Goal: Information Seeking & Learning: Learn about a topic

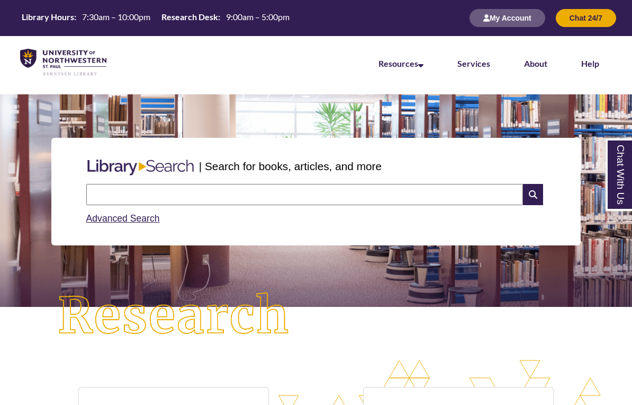
click at [294, 185] on input "text" at bounding box center [304, 194] width 437 height 21
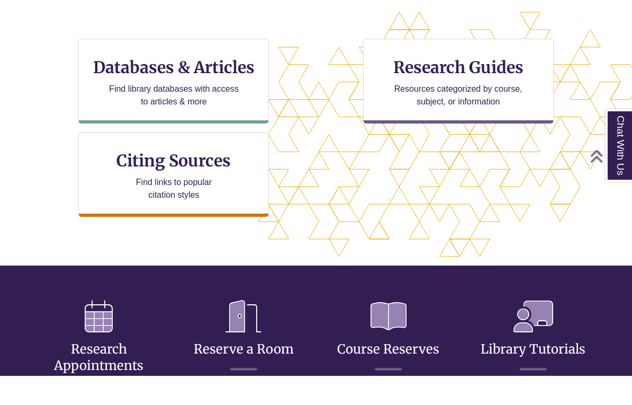
scroll to position [320, 0]
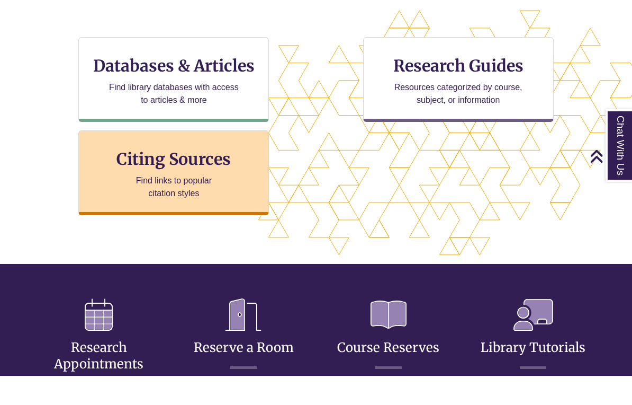
click at [211, 178] on h3 "Citing Sources" at bounding box center [174, 188] width 129 height 20
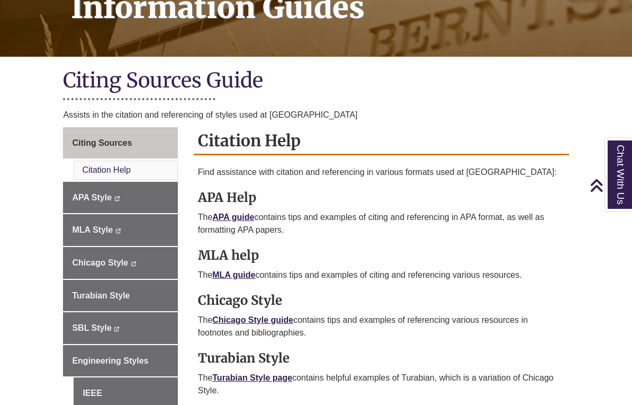
scroll to position [184, 0]
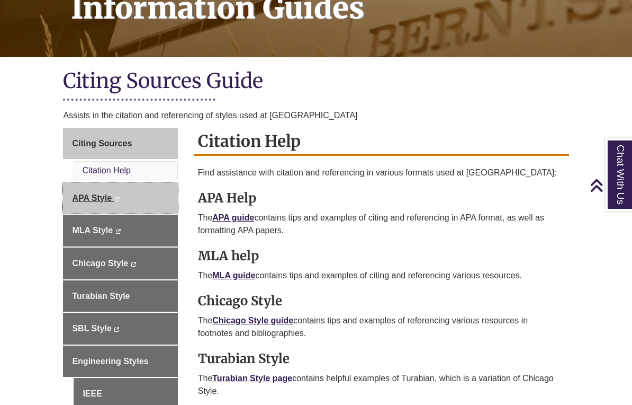
click at [91, 194] on span "APA Style" at bounding box center [92, 197] width 40 height 9
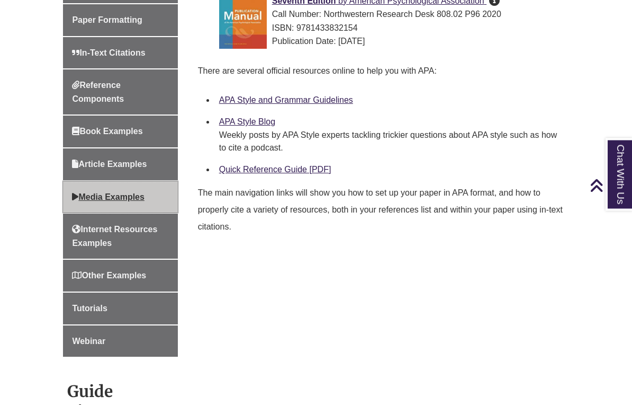
scroll to position [408, 0]
click at [106, 188] on link "Media Examples" at bounding box center [120, 197] width 114 height 32
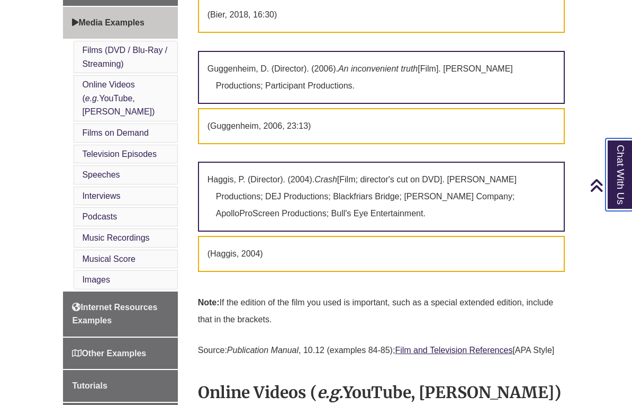
scroll to position [558, 0]
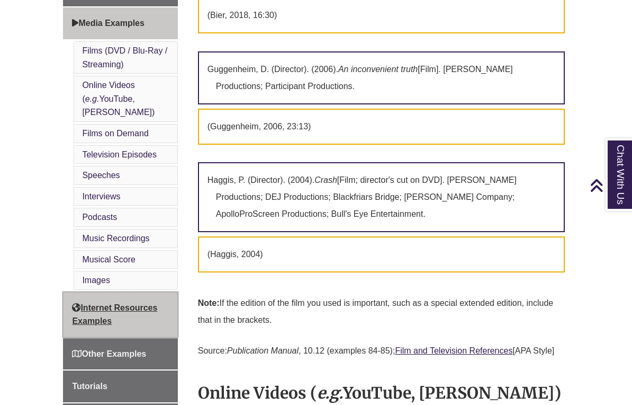
click at [134, 303] on span "Internet Resources Examples" at bounding box center [114, 314] width 85 height 23
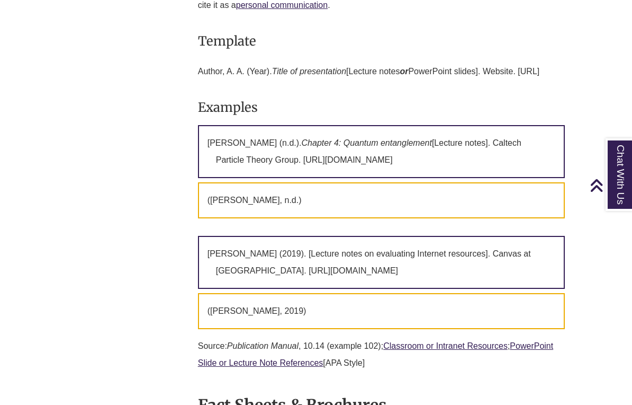
scroll to position [5237, 0]
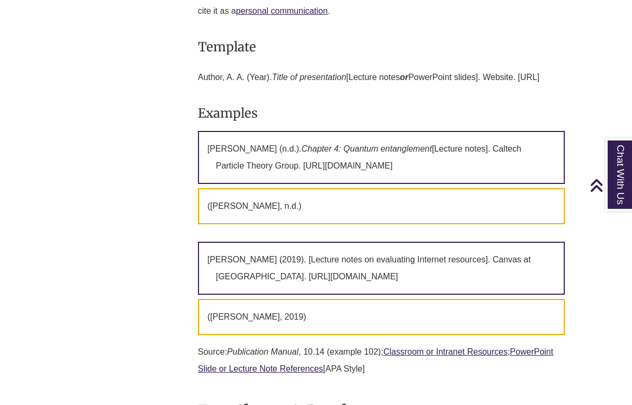
click at [270, 184] on p "Preskill, J. (n.d.). Chapter 4: Quantum entanglement [Lecture notes]. Caltech P…" at bounding box center [381, 157] width 367 height 53
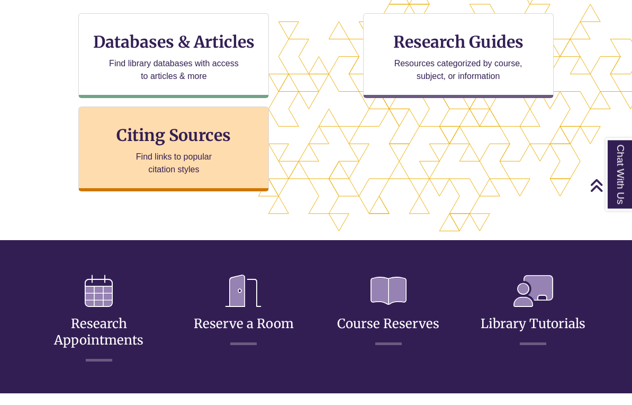
scroll to position [373, 0]
click at [174, 156] on p "Find links to popular citation styles" at bounding box center [173, 162] width 103 height 25
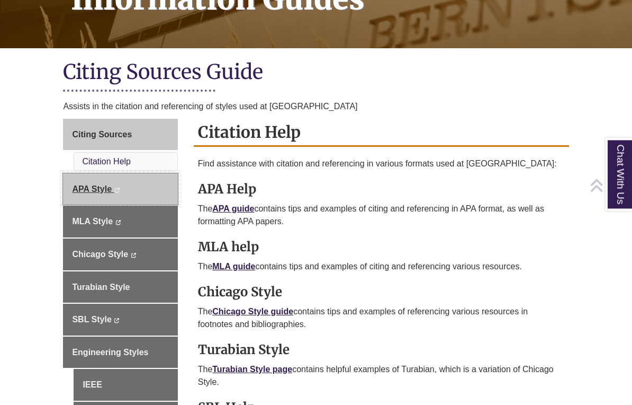
scroll to position [193, 0]
click at [123, 179] on link "APA Style This link opens in a new window This link opens in a new window" at bounding box center [120, 189] width 114 height 32
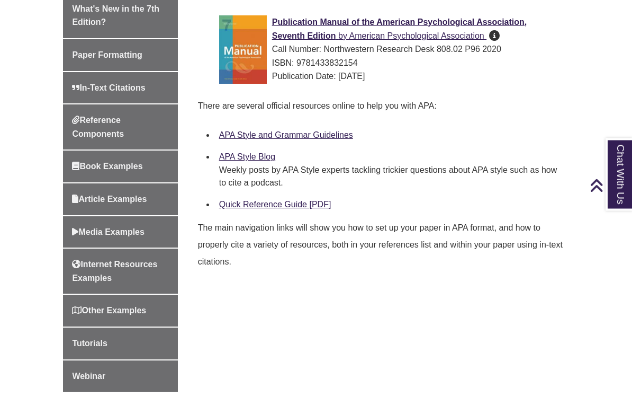
scroll to position [373, 0]
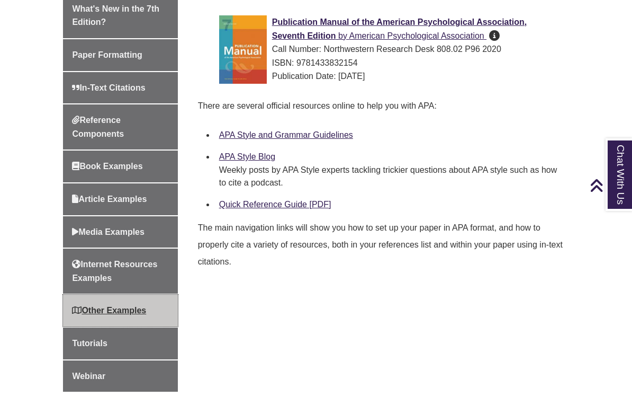
click at [104, 306] on span "Other Examples" at bounding box center [109, 310] width 74 height 9
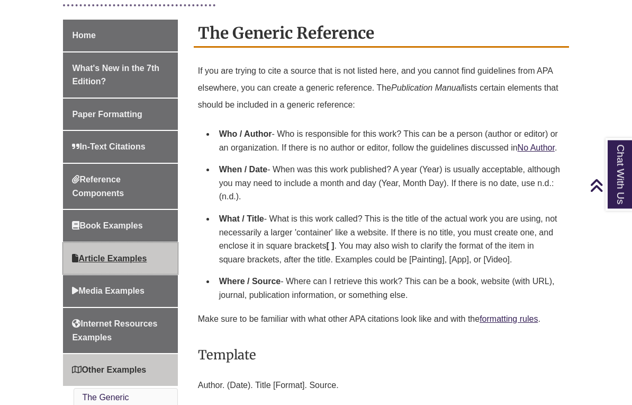
scroll to position [291, 0]
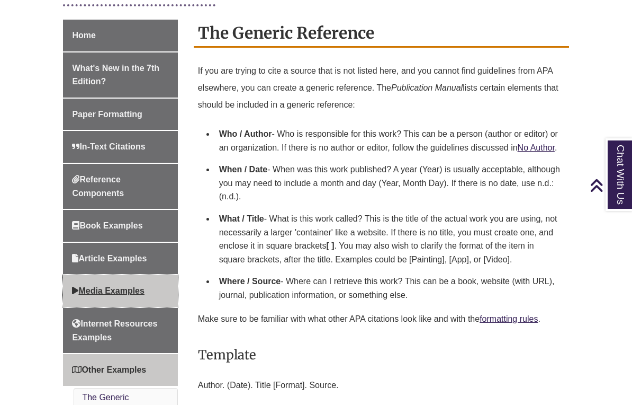
click at [102, 286] on span "Media Examples" at bounding box center [108, 290] width 73 height 9
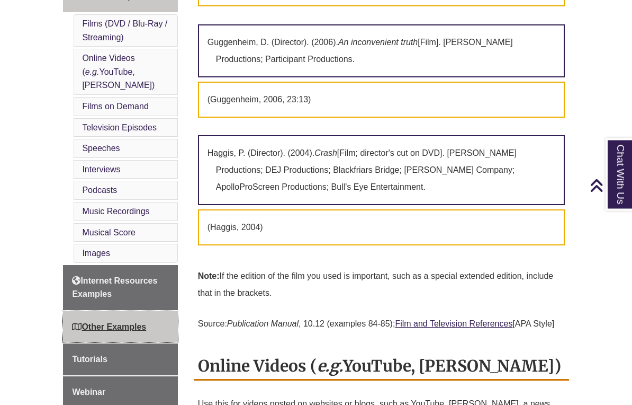
scroll to position [585, 0]
click at [121, 322] on span "Other Examples" at bounding box center [109, 326] width 74 height 9
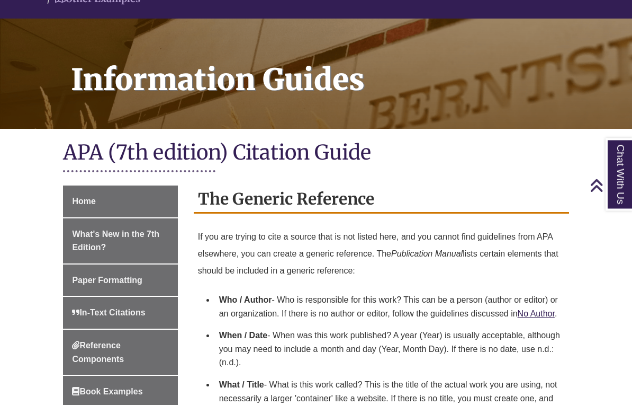
scroll to position [125, 0]
